Goal: Book appointment/travel/reservation

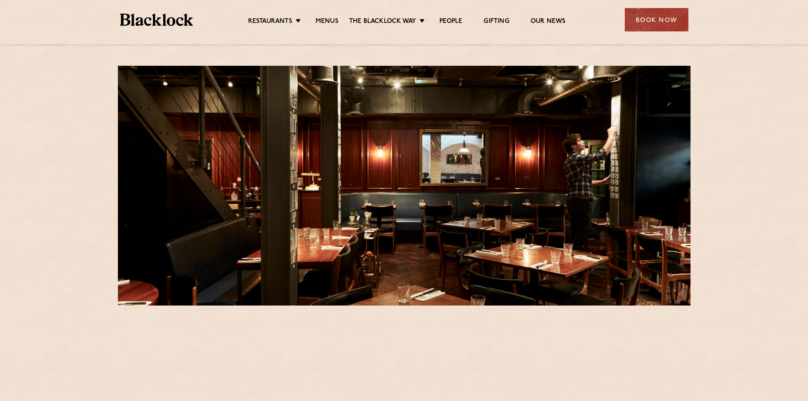
click at [651, 22] on div "Book Now" at bounding box center [657, 19] width 64 height 23
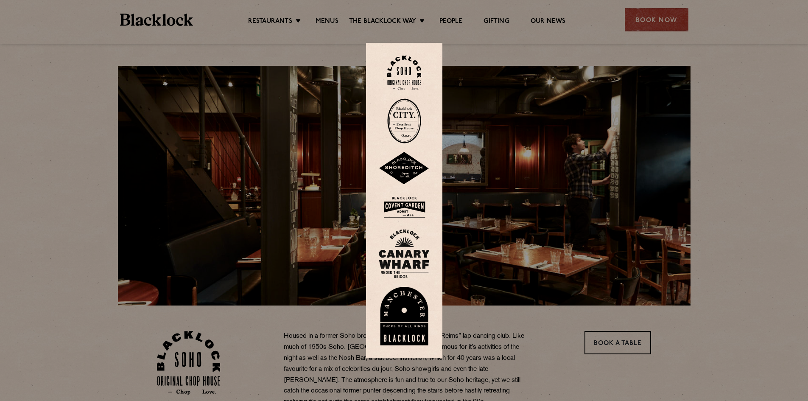
click at [407, 80] on img at bounding box center [404, 73] width 34 height 34
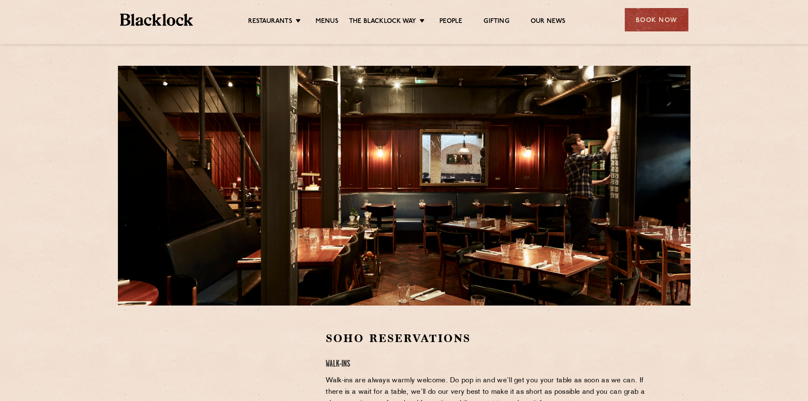
scroll to position [212, 0]
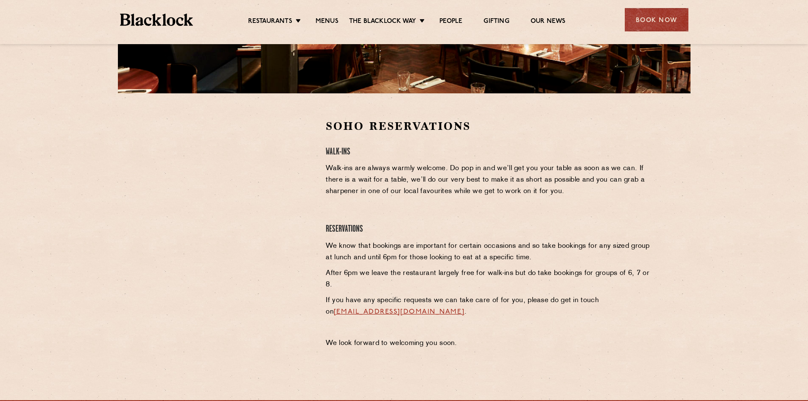
click at [357, 181] on p "Walk-ins are always warmly welcome. Do pop in and we’ll get you your table as s…" at bounding box center [488, 180] width 325 height 34
drag, startPoint x: 376, startPoint y: 179, endPoint x: 250, endPoint y: 178, distance: 126.4
click at [376, 179] on p "Walk-ins are always warmly welcome. Do pop in and we’ll get you your table as s…" at bounding box center [488, 180] width 325 height 34
